Goal: Task Accomplishment & Management: Use online tool/utility

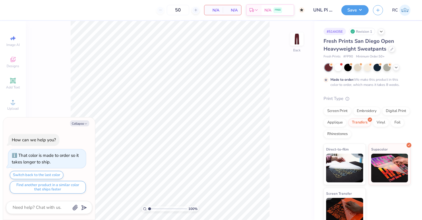
type textarea "x"
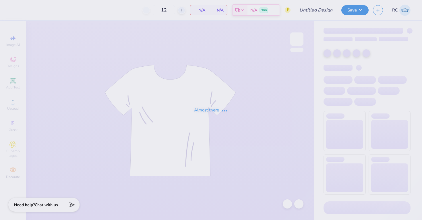
type input "UD [MEDICAL_DATA] Parents Weekend Merch 2025"
type input "175"
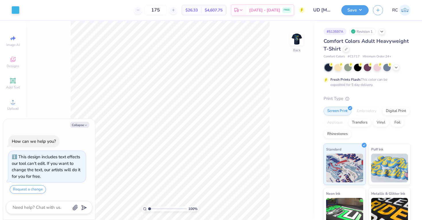
drag, startPoint x: 297, startPoint y: 41, endPoint x: 274, endPoint y: 64, distance: 32.9
click at [297, 41] on img at bounding box center [296, 38] width 11 height 11
click at [117, 2] on div "Art colors 175 $26.33 Per Item $4,607.75 Total Est. Delivery [DATE] - [DATE] FR…" at bounding box center [211, 110] width 422 height 220
click at [40, 9] on div at bounding box center [36, 9] width 8 height 8
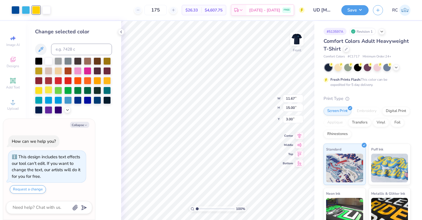
click at [48, 92] on div at bounding box center [48, 89] width 7 height 7
click at [85, 125] on polyline "button" at bounding box center [86, 125] width 2 height 1
type textarea "x"
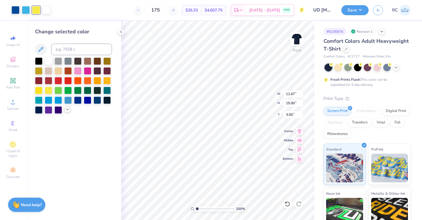
click at [69, 112] on div at bounding box center [67, 109] width 6 height 6
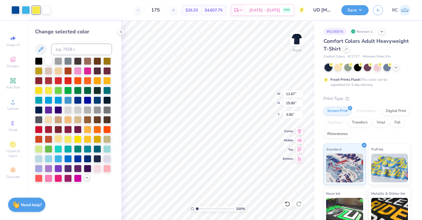
click at [59, 138] on div at bounding box center [58, 138] width 7 height 7
click at [67, 140] on div at bounding box center [67, 138] width 7 height 7
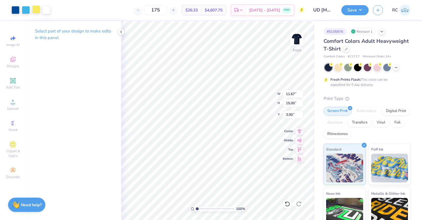
click at [39, 9] on div at bounding box center [36, 9] width 8 height 8
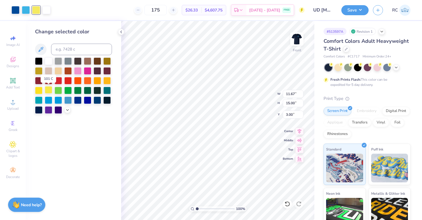
click at [47, 93] on div at bounding box center [48, 89] width 7 height 7
click at [48, 91] on div at bounding box center [48, 89] width 7 height 7
click at [68, 110] on icon at bounding box center [67, 109] width 5 height 5
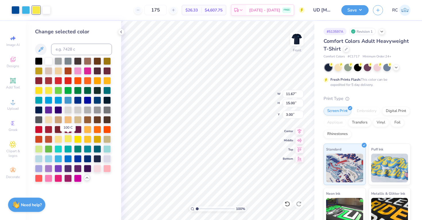
click at [70, 141] on div at bounding box center [67, 138] width 7 height 7
click at [51, 90] on div at bounding box center [48, 89] width 7 height 7
click at [58, 139] on div at bounding box center [58, 138] width 7 height 7
click at [67, 139] on div at bounding box center [67, 138] width 7 height 7
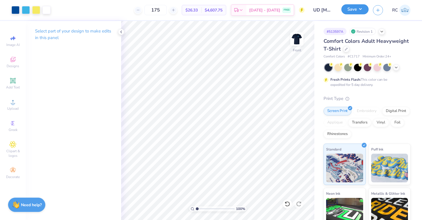
click at [351, 11] on button "Save" at bounding box center [354, 9] width 27 height 10
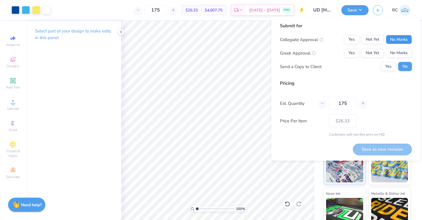
click at [390, 37] on button "No Marks" at bounding box center [399, 39] width 26 height 9
click at [375, 56] on button "Not Yet" at bounding box center [372, 53] width 22 height 9
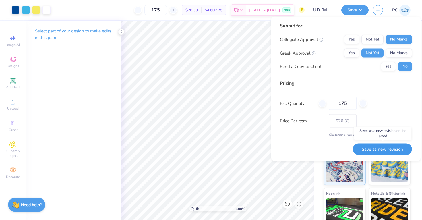
click at [371, 151] on button "Save as new revision" at bounding box center [382, 149] width 59 height 12
type input "$21.72"
